Goal: Task Accomplishment & Management: Use online tool/utility

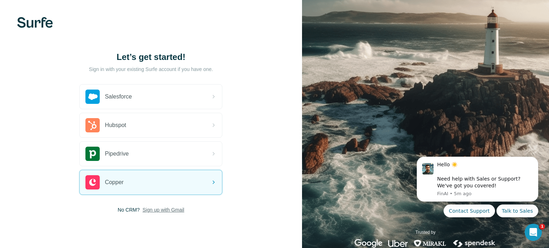
click at [164, 209] on span "Sign up with Gmail" at bounding box center [163, 209] width 42 height 7
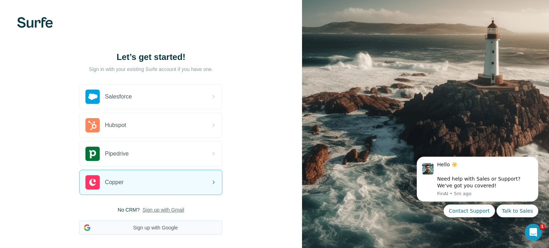
click at [155, 223] on button "Sign up with Google" at bounding box center [150, 228] width 143 height 14
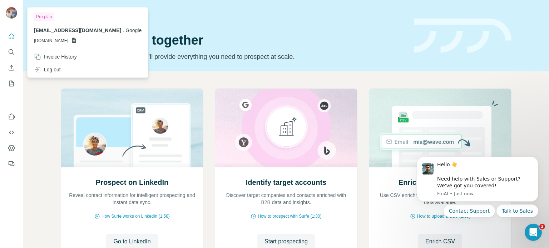
click at [12, 10] on img at bounding box center [11, 12] width 11 height 11
click at [14, 34] on icon "Quick start" at bounding box center [11, 36] width 7 height 7
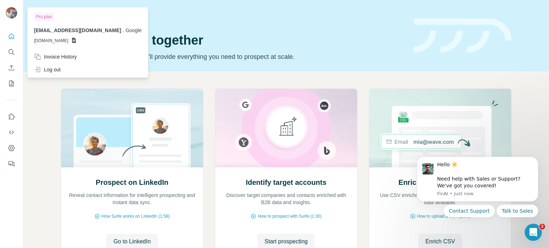
click at [76, 41] on icon at bounding box center [74, 40] width 4 height 5
click at [65, 43] on span "[DOMAIN_NAME]" at bounding box center [51, 40] width 34 height 6
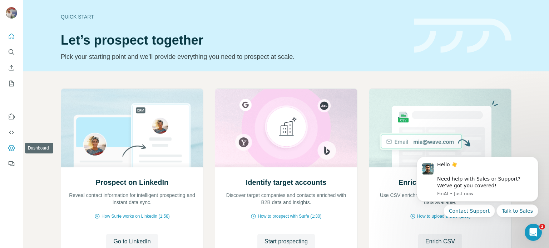
click at [9, 149] on icon "Dashboard" at bounding box center [11, 148] width 6 height 6
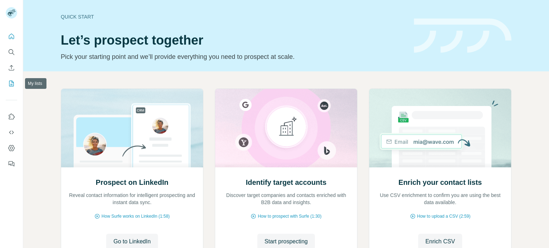
click at [9, 83] on icon "My lists" at bounding box center [11, 84] width 5 height 6
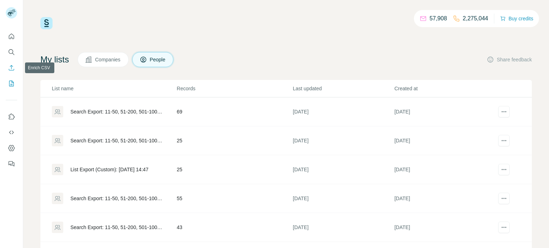
click at [13, 65] on icon "Enrich CSV" at bounding box center [11, 67] width 7 height 7
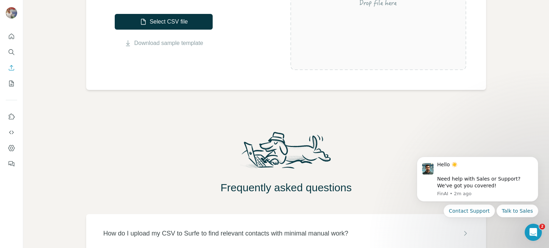
scroll to position [180, 0]
click at [11, 87] on button "My lists" at bounding box center [11, 83] width 11 height 13
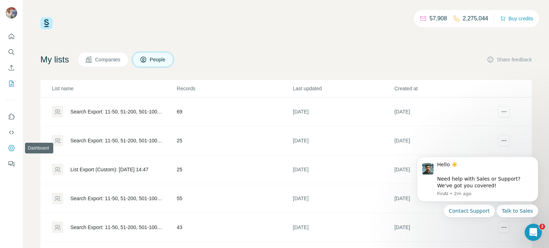
click at [12, 147] on icon "Dashboard" at bounding box center [11, 148] width 3 height 3
